Goal: Find specific page/section: Find specific page/section

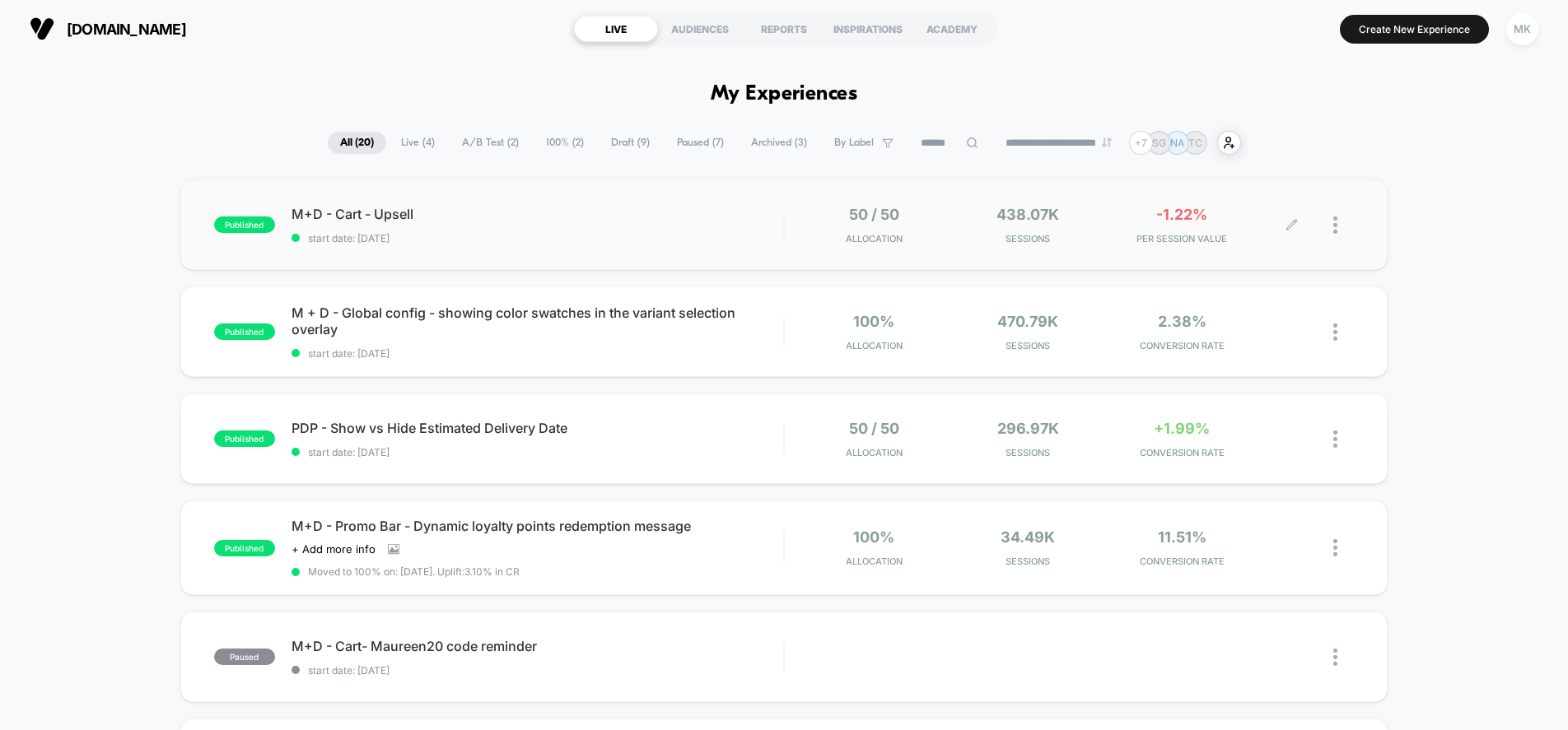
click at [1293, 226] on icon at bounding box center [1292, 225] width 10 height 10
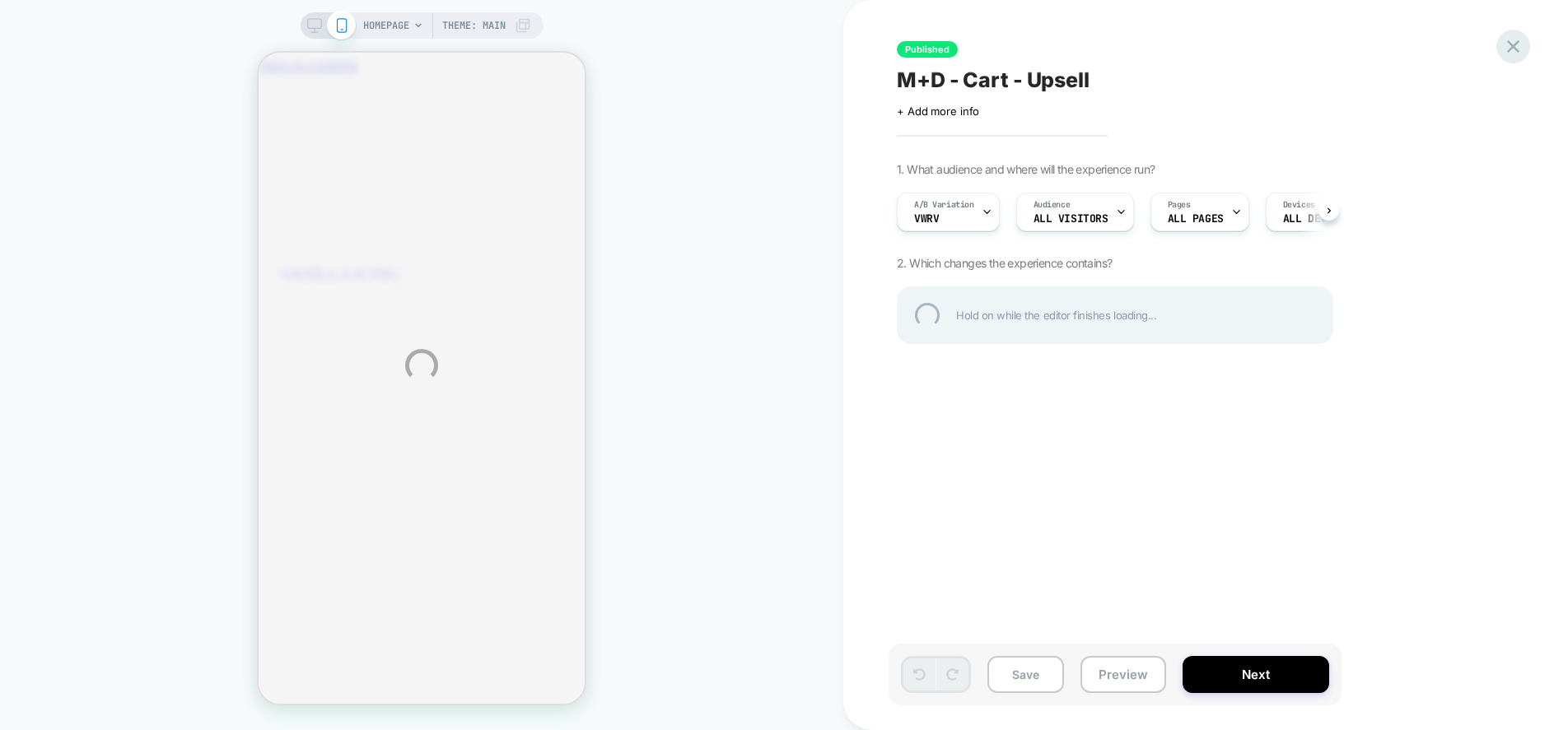
scroll to position [0, 290]
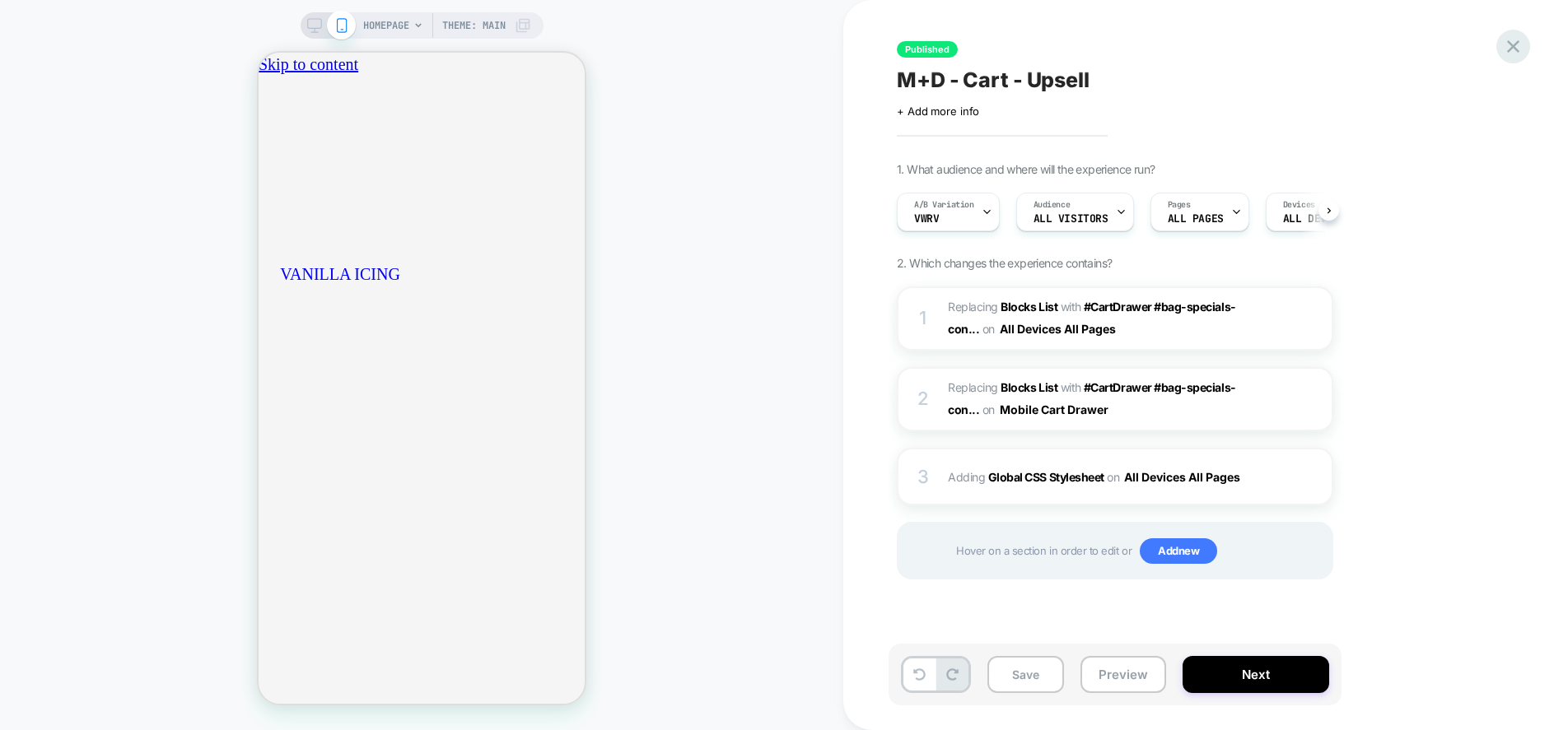
click at [1517, 52] on icon at bounding box center [1513, 46] width 22 height 22
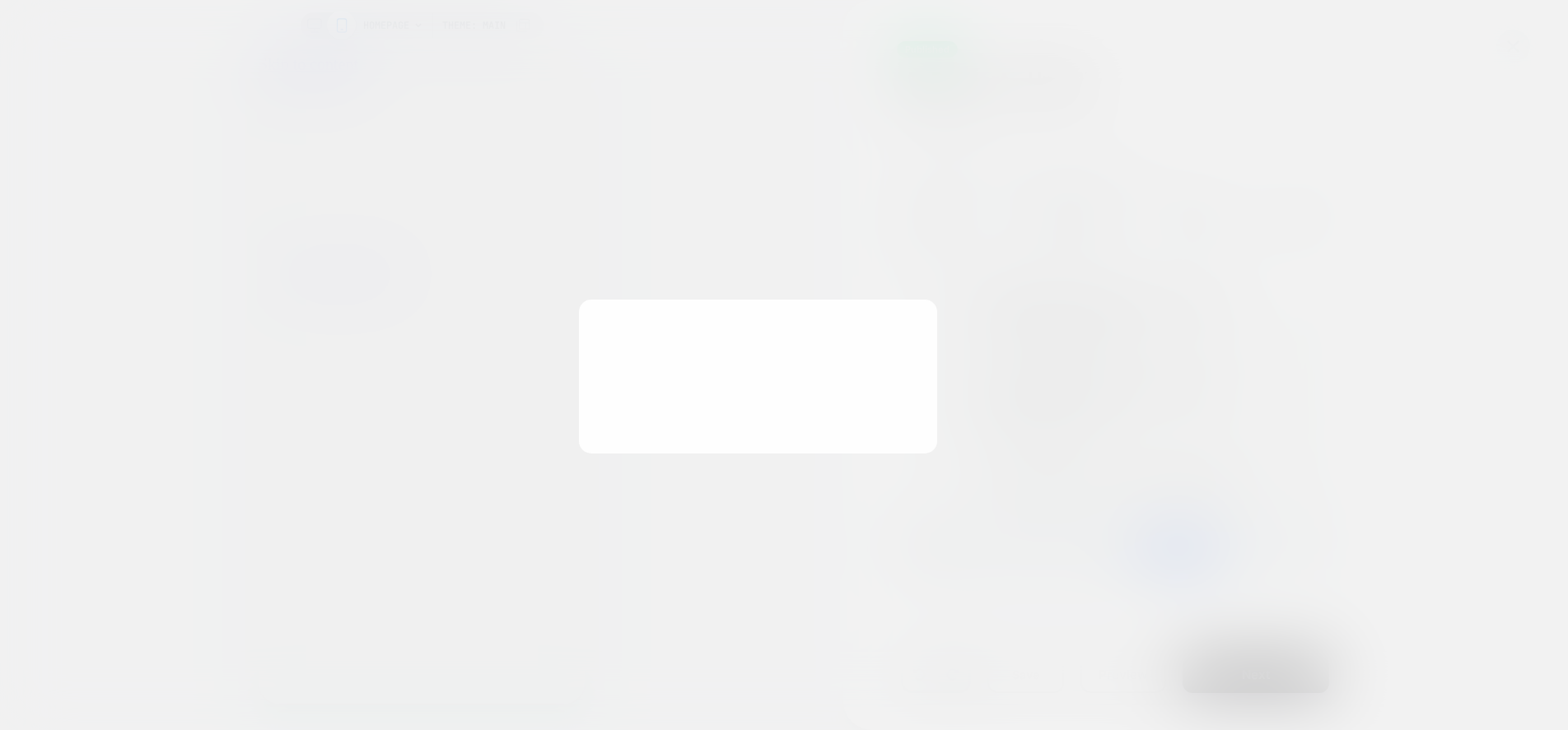
scroll to position [0, 1]
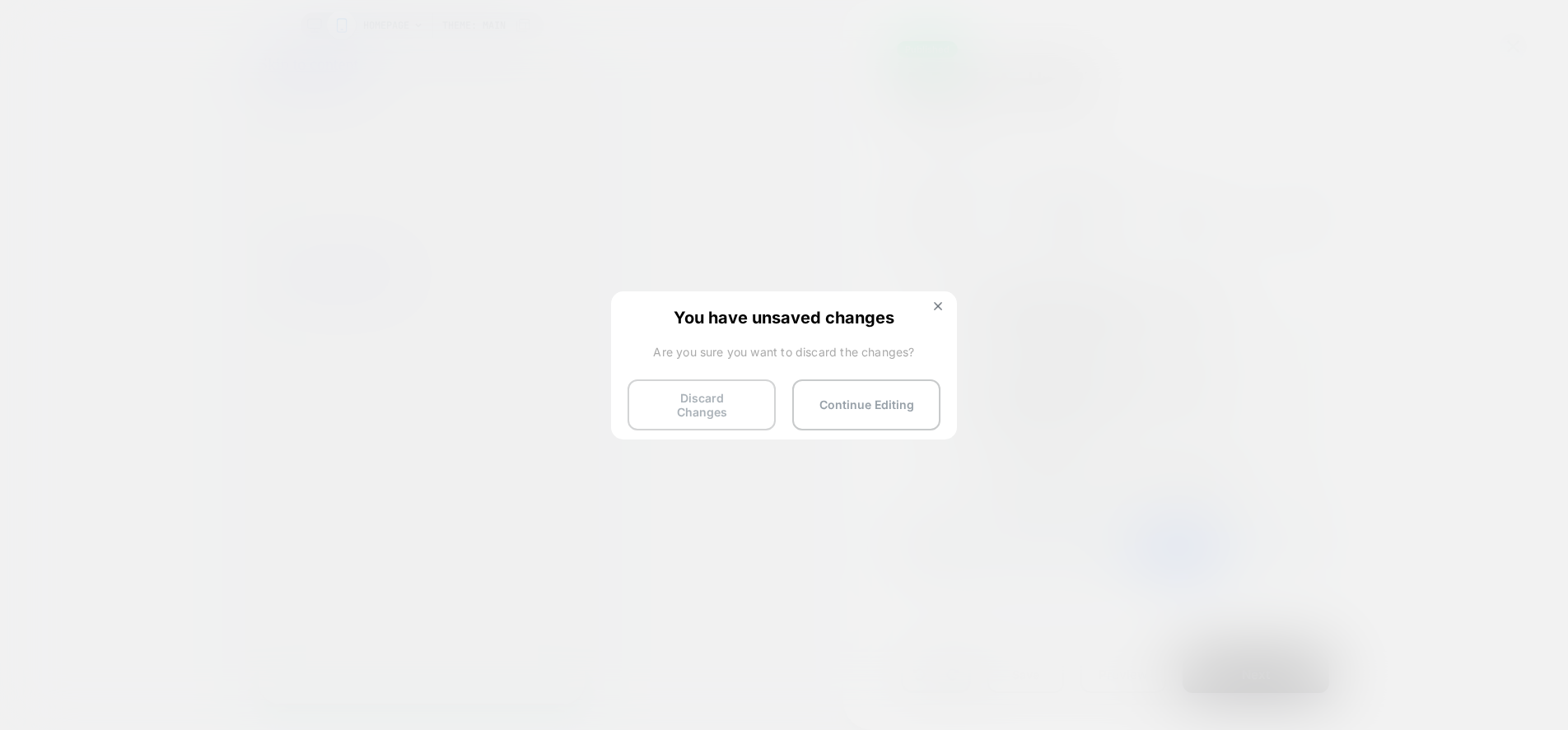
click at [751, 414] on button "Discard Changes" at bounding box center [702, 405] width 148 height 51
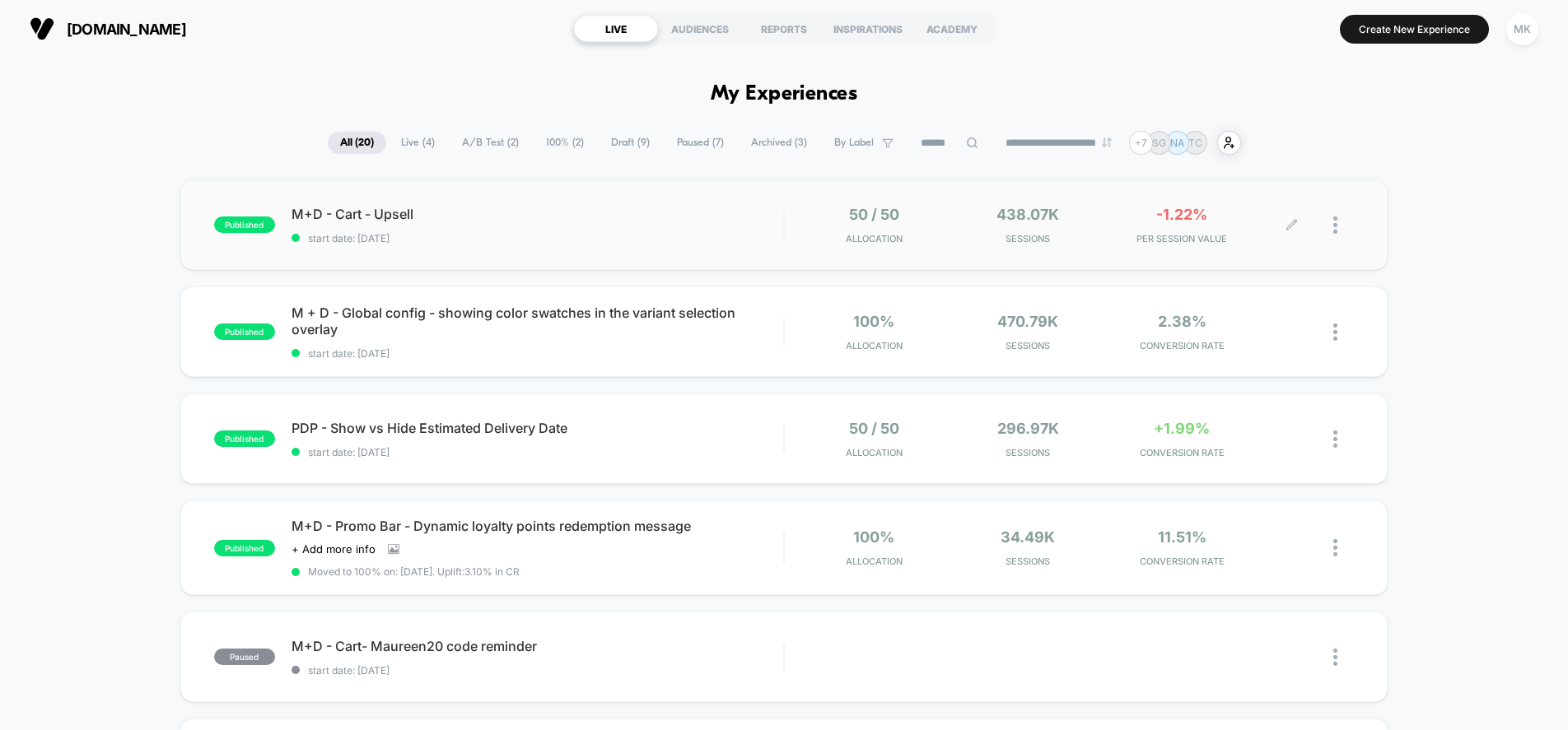
click at [1333, 226] on div at bounding box center [1323, 225] width 62 height 39
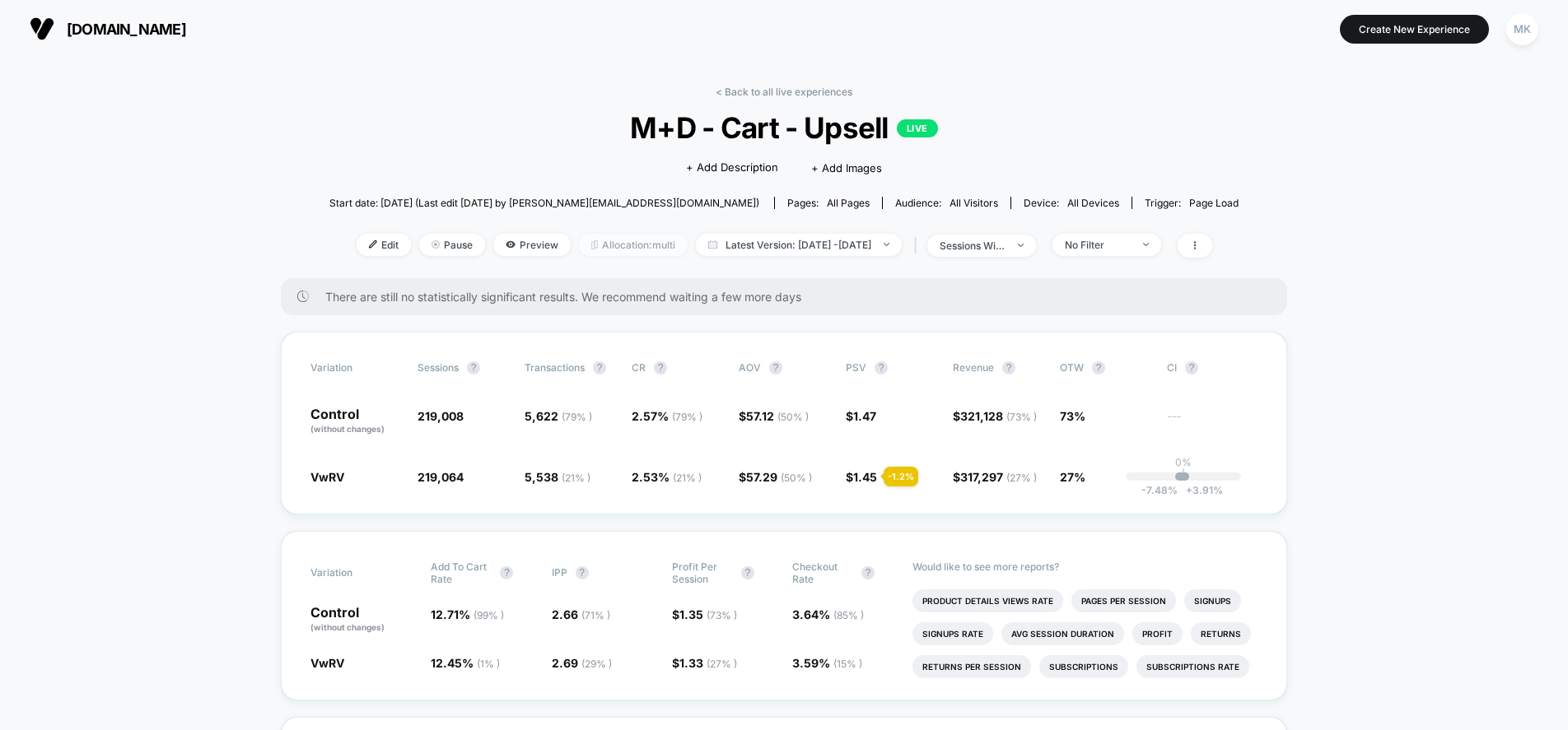
click at [621, 244] on span "Allocation: multi" at bounding box center [633, 244] width 109 height 22
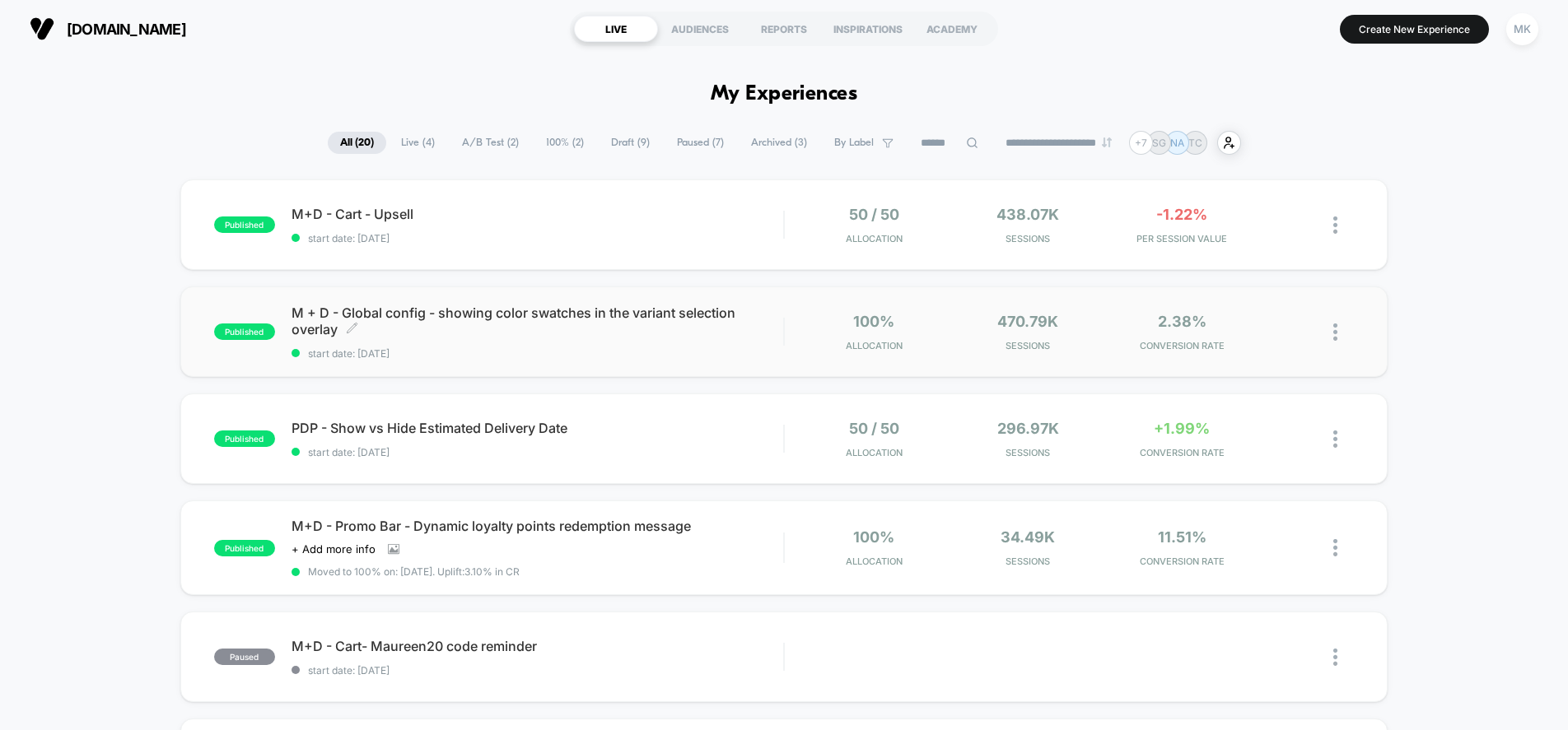
click at [634, 329] on span "M + D - Global config - showing color swatches in the variant selection overlay…" at bounding box center [537, 320] width 492 height 33
